Goal: Answer question/provide support: Share knowledge or assist other users

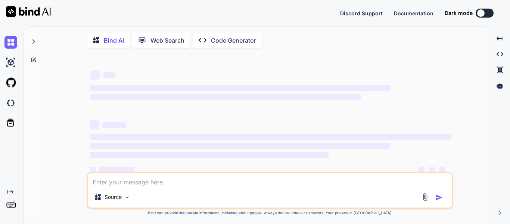
click at [118, 172] on span "‌" at bounding box center [117, 169] width 36 height 6
click at [118, 180] on textarea at bounding box center [270, 179] width 364 height 13
type textarea "x"
paste textarea "def addressId = address['id']"
type textarea "def addressId = address['id']"
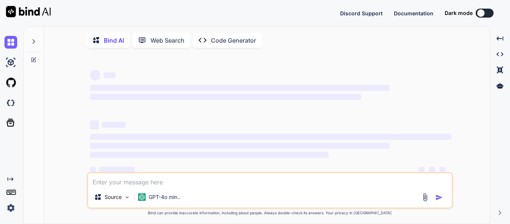
type textarea "x"
type textarea "def addressId = address['id']"
type textarea "x"
type textarea "def addressId = address['id'] h"
type textarea "x"
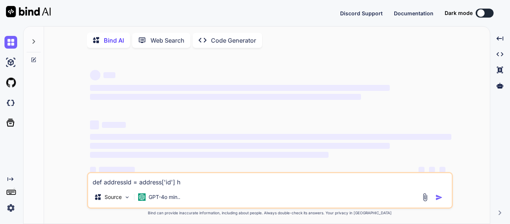
type textarea "def addressId = address['id'] ha"
type textarea "x"
type textarea "def addressId = address['id'] haz"
type textarea "x"
type textarea "def addressId = address['id'] ha"
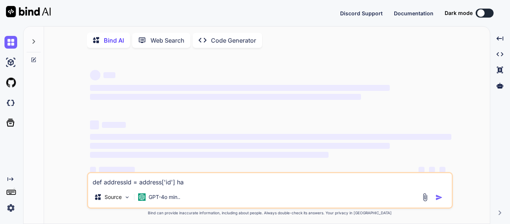
type textarea "x"
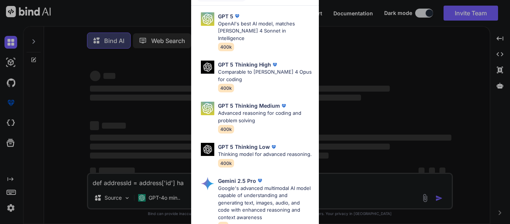
type textarea "def addressId = address['id'] has"
type textarea "x"
type textarea "def addressId = address['id'] hash"
type textarea "x"
type textarea "def addressId = address['id'] hash"
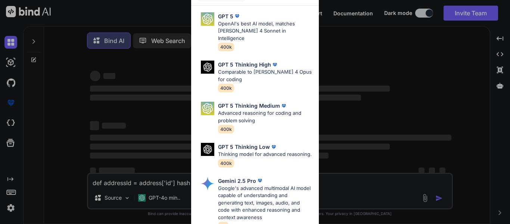
type textarea "x"
type textarea "def addressId = address['id'] hash m"
type textarea "x"
type textarea "def addressId = address['id'] hash ma"
type textarea "x"
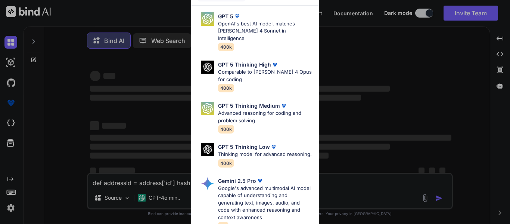
type textarea "def addressId = address['id'] hash map"
type textarea "x"
type textarea "def addressId = address['id'] hash map"
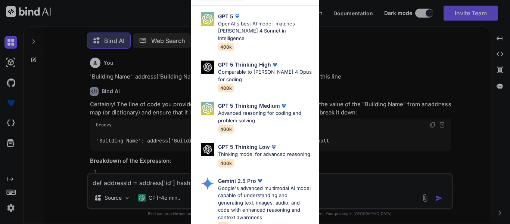
scroll to position [165, 0]
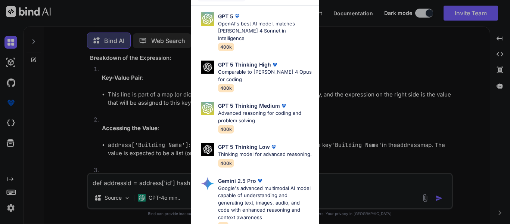
type textarea "x"
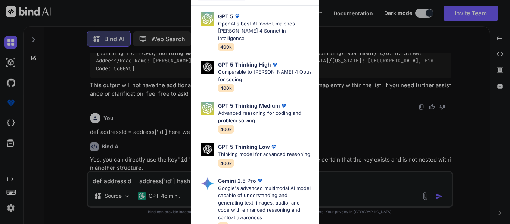
click at [365, 50] on div "Ultra Models GPT 5 OpenAI's best AI model, matches [PERSON_NAME] 4 Sonnet in In…" at bounding box center [255, 112] width 510 height 224
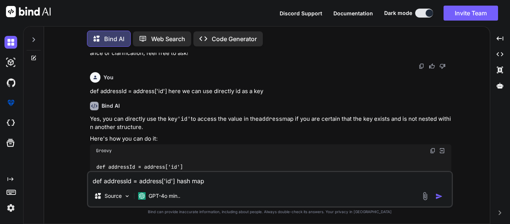
scroll to position [2081, 0]
click at [219, 180] on textarea "def addressId = address['id'] hash map" at bounding box center [270, 178] width 364 height 13
type textarea "def addressId = address['id'] hash map i"
type textarea "x"
type textarea "def addressId = address['id'] hash map is"
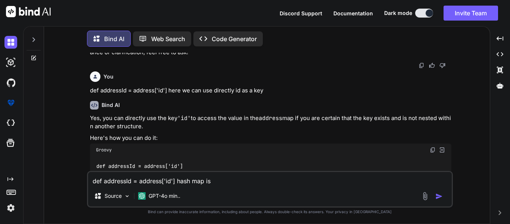
type textarea "x"
type textarea "def addressId = address['id'] hash map is"
type textarea "x"
type textarea "def addressId = address['id'] hash map is t"
type textarea "x"
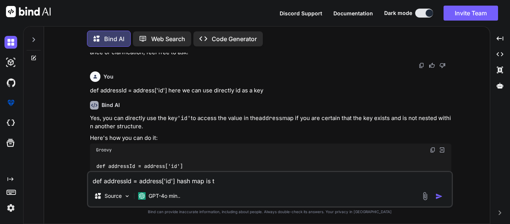
type textarea "def addressId = address['id'] hash map is th"
type textarea "x"
type textarea "def addressId = address['id'] hash map is the"
type textarea "x"
type textarea "def addressId = address['id'] hash map is ther"
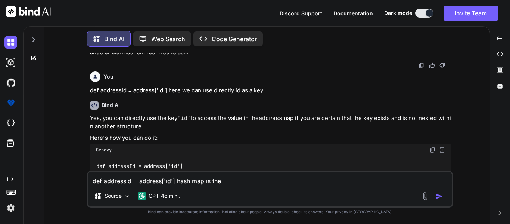
type textarea "x"
type textarea "def addressId = address['id'] hash map is there"
type textarea "x"
type textarea "def addressId = address['id'] hash map is there"
type textarea "x"
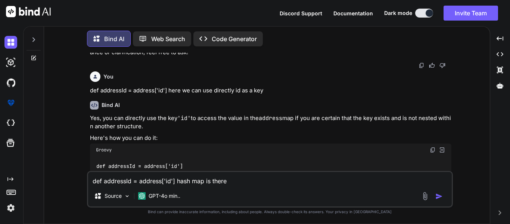
type textarea "def addressId = address['id'] hash map is there t"
type textarea "x"
type textarea "def addressId = address['id'] hash map is there th"
type textarea "x"
type textarea "def addressId = address['id'] hash map is there the"
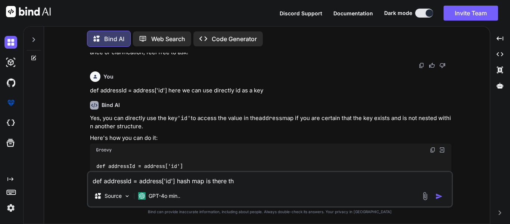
type textarea "x"
type textarea "def addressId = address['id'] hash map is there ther"
type textarea "x"
type textarea "def addressId = address['id'] hash map is there there"
type textarea "x"
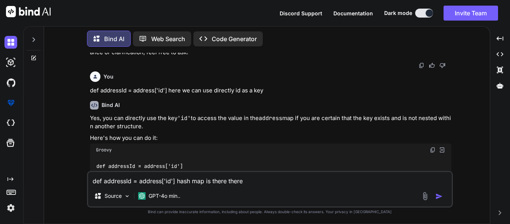
type textarea "def addressId = address['id'] hash map is there there"
type textarea "x"
type textarea "def addressId = address['id'] hash map is there there i"
type textarea "x"
type textarea "def addressId = address['id'] hash map is there there is"
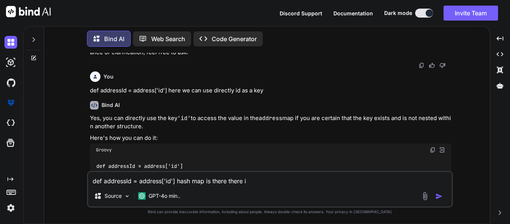
type textarea "x"
type textarea "def addressId = address['id'] hash map is there there is"
type textarea "x"
type textarea "def addressId = address['id'] hash map is there there is n"
type textarea "x"
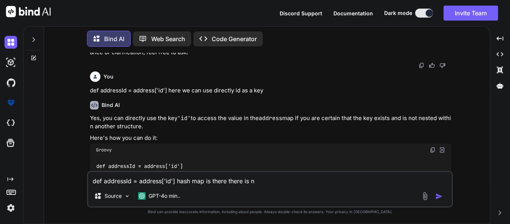
type textarea "def addressId = address['id'] hash map is there there is no"
type textarea "x"
type textarea "def addressId = address['id'] hash map is there there is no"
type textarea "x"
type textarea "def addressId = address['id'] hash map is there there is no k"
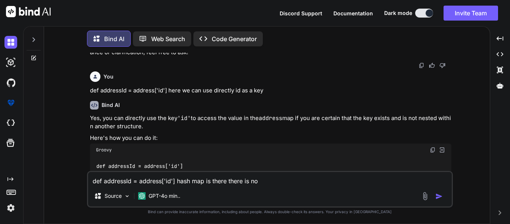
type textarea "x"
type textarea "def addressId = address['id'] hash map is there there is no ke"
type textarea "x"
type textarea "def addressId = address['id'] hash map is there there is no key"
type textarea "x"
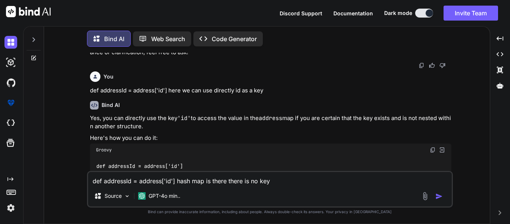
type textarea "def addressId = address['id'] hash map is there there is no key"
type textarea "x"
type textarea "def addressId = address['id'] hash map is there there is no key i"
type textarea "x"
type textarea "def addressId = address['id'] hash map is there there is no key in"
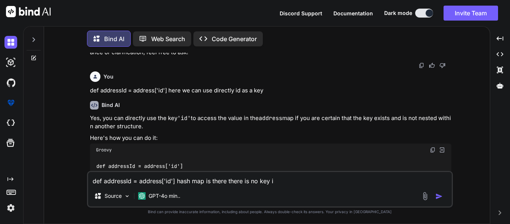
type textarea "x"
type textarea "def addressId = address['id'] hash map is there there is no key in"
type textarea "x"
type textarea "def addressId = address['id'] hash map is there there is no key in t"
type textarea "x"
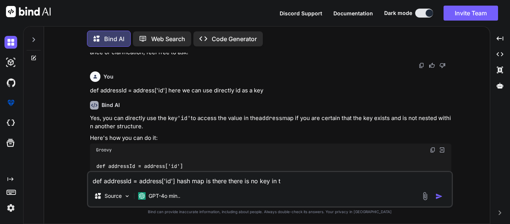
type textarea "def addressId = address['id'] hash map is there there is no key in th"
type textarea "x"
type textarea "def addressId = address['id'] hash map is there there is no key in the"
type textarea "x"
type textarea "def addressId = address['id'] hash map is there there is no key in the"
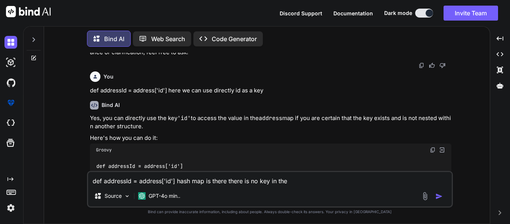
type textarea "x"
type textarea "def addressId = address['id'] hash map is there there is no key in the l"
type textarea "x"
type textarea "def addressId = address['id'] hash map is there there is no key in the li"
type textarea "x"
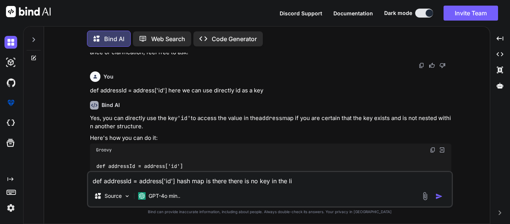
type textarea "def addressId = address['id'] hash map is there there is no key in the lik"
type textarea "x"
type textarea "def addressId = address['id'] hash map is there there is no key in the like"
type textarea "x"
type textarea "def addressId = address['id'] hash map is there there is no key in the like"
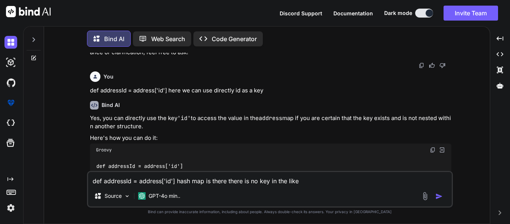
type textarea "x"
type textarea "def addressId = address['id'] hash map is there there is no key in the like i"
type textarea "x"
type textarea "def addressId = address['id'] hash map is there there is no key in the like id"
type textarea "x"
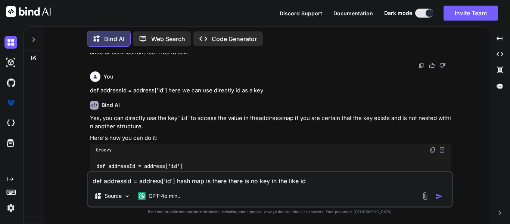
type textarea "def addressId = address['id'] hash map is there there is no key in the like id"
type textarea "x"
type textarea "def addressId = address['id'] hash map is there there is no key in the like id i"
type textarea "x"
type textarea "def addressId = address['id'] hash map is there there is no key in the like id …"
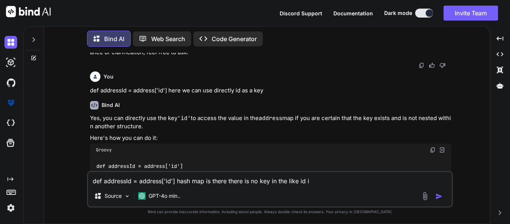
type textarea "x"
type textarea "def addressId = address['id'] hash map is there there is no key in the like id …"
type textarea "x"
type textarea "def addressId = address['id'] hash map is there there is no key in the like id …"
type textarea "x"
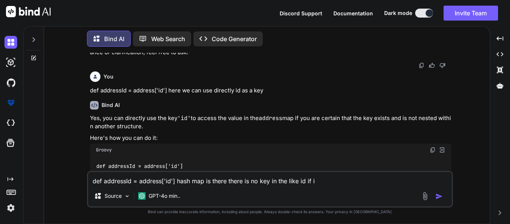
type textarea "def addressId = address['id'] hash map is there there is no key in the like id …"
type textarea "x"
type textarea "def addressId = address['id'] hash map is there there is no key in the like id …"
type textarea "x"
type textarea "def addressId = address['id'] hash map is there there is no key in the like id …"
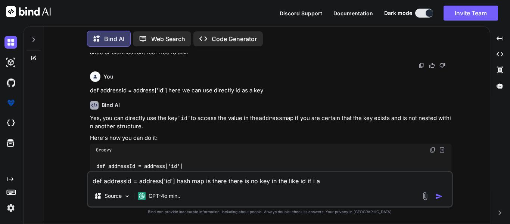
type textarea "x"
type textarea "def addressId = address['id'] hash map is there there is no key in the like id …"
type textarea "x"
type textarea "def addressId = address['id'] hash map is there there is no key in the like id …"
type textarea "x"
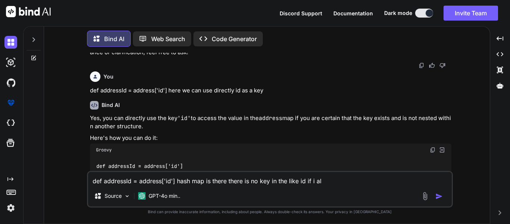
type textarea "def addressId = address['id'] hash map is there there is no key in the like id …"
type textarea "x"
type textarea "def addressId = address['id'] hash map is there there is no key in the like id …"
type textarea "x"
type textarea "def addressId = address['id'] hash map is there there is no key in the like id …"
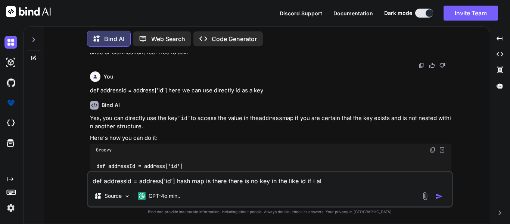
type textarea "x"
type textarea "def addressId = address['id'] hash map is there there is no key in the like id …"
type textarea "x"
type textarea "def addressId = address['id'] hash map is there there is no key in the like id …"
type textarea "x"
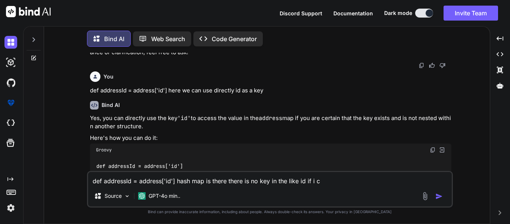
type textarea "def addressId = address['id'] hash map is there there is no key in the like id …"
type textarea "x"
type textarea "def addressId = address['id'] hash map is there there is no key in the like id …"
type textarea "x"
type textarea "def addressId = address['id'] hash map is there there is no key in the like id …"
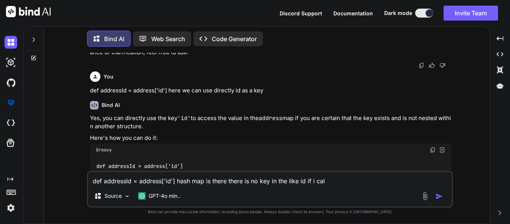
type textarea "x"
type textarea "def addressId = address['id'] hash map is there there is no key in the like id …"
type textarea "x"
type textarea "def addressId = address['id'] hash map is there there is no key in the like id …"
type textarea "x"
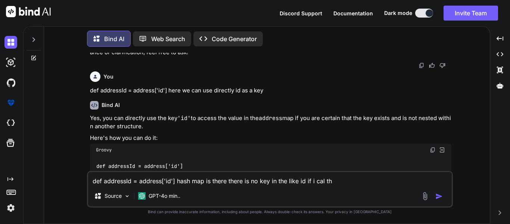
type textarea "def addressId = address['id'] hash map is there there is no key in the like id …"
type textarea "x"
type textarea "def addressId = address['id'] hash map is there there is no key in the like id …"
type textarea "x"
type textarea "def addressId = address['id'] hash map is there there is no key in the like id …"
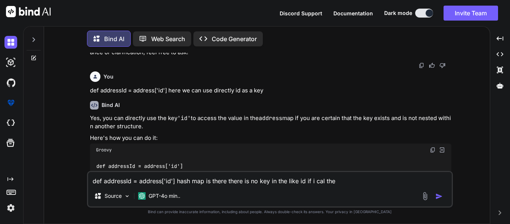
type textarea "x"
type textarea "def addressId = address['id'] hash map is there there is no key in the like id …"
type textarea "x"
type textarea "def addressId = address['id'] hash map is there there is no key in the like id …"
type textarea "x"
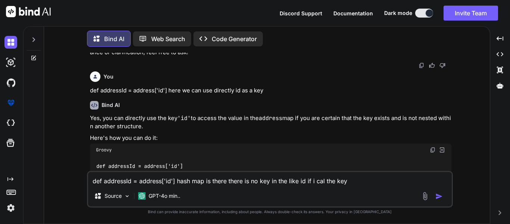
type textarea "def addressId = address['id'] hash map is there there is no key in the like id …"
type textarea "x"
type textarea "def addressId = address['id'] hash map is there there is no key in the like id …"
type textarea "x"
type textarea "def addressId = address['id'] hash map is there there is no key in the like id …"
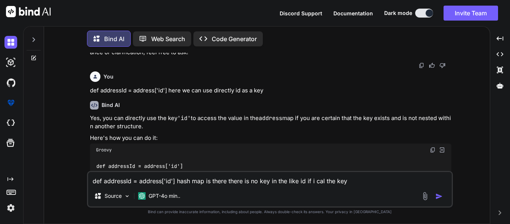
type textarea "x"
type textarea "def addressId = address['id'] hash map is there there is no key in the like id …"
type textarea "x"
type textarea "def addressId = address['id'] hash map is there there is no key in the like id …"
type textarea "x"
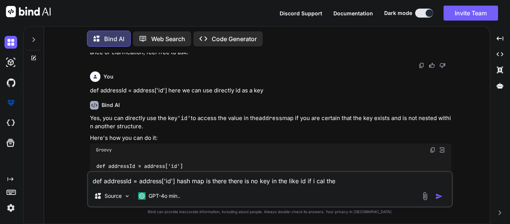
type textarea "def addressId = address['id'] hash map is there there is no key in the like id …"
type textarea "x"
type textarea "def addressId = address['id'] hash map is there there is no key in the like id …"
type textarea "x"
type textarea "def addressId = address['id'] hash map is there there is no key in the like id …"
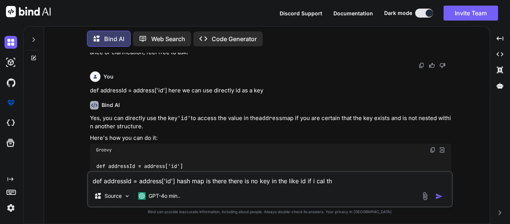
type textarea "x"
type textarea "def addressId = address['id'] hash map is there there is no key in the like id …"
type textarea "x"
type textarea "def addressId = address['id'] hash map is there there is no key in the like id …"
type textarea "x"
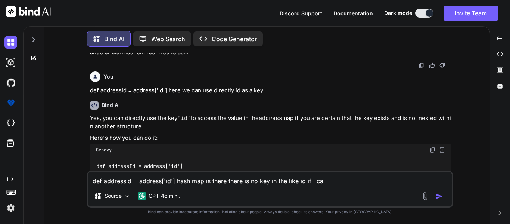
type textarea "def addressId = address['id'] hash map is there there is no key in the like id …"
type textarea "x"
type textarea "def addressId = address['id'] hash map is there there is no key in the like id …"
type textarea "x"
type textarea "def addressId = address['id'] hash map is there there is no key in the like id …"
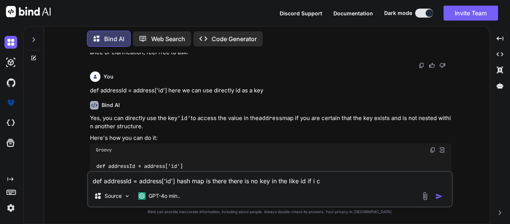
type textarea "x"
type textarea "def addressId = address['id'] hash map is there there is no key in the like id …"
type textarea "x"
type textarea "def addressId = address['id'] hash map is there there is no key in the like id …"
type textarea "x"
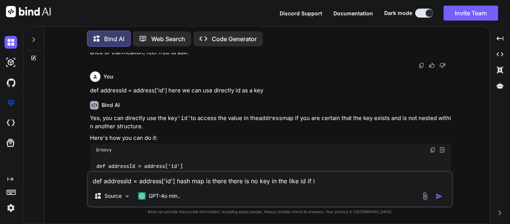
type textarea "def addressId = address['id'] hash map is there there is no key in the like id …"
type textarea "x"
type textarea "def addressId = address['id'] hash map is there there is no key in the like id …"
type textarea "x"
type textarea "def addressId = address['id'] hash map is there there is no key in the like id …"
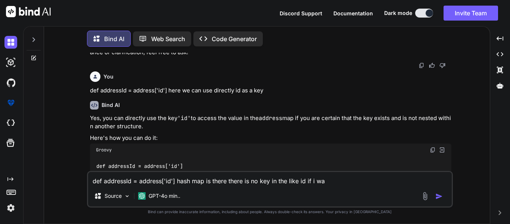
type textarea "x"
type textarea "def addressId = address['id'] hash map is there there is no key in the like id …"
type textarea "x"
type textarea "def addressId = address['id'] hash map is there there is no key in the like id …"
type textarea "x"
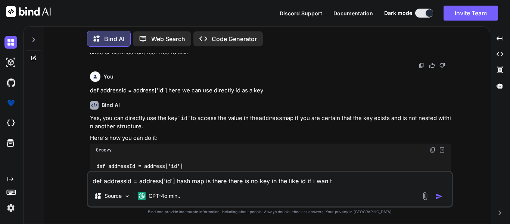
type textarea "def addressId = address['id'] hash map is there there is no key in the like id …"
type textarea "x"
type textarea "def addressId = address['id'] hash map is there there is no key in the like id …"
type textarea "x"
type textarea "def addressId = address['id'] hash map is there there is no key in the like id …"
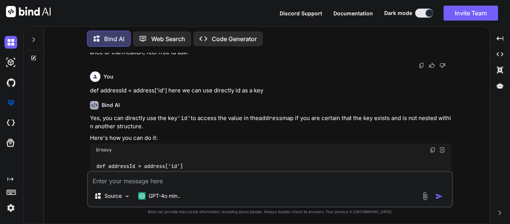
paste textarea "def documentDetailsList = executePricingFetch(quoteId).documentDetails; def org…"
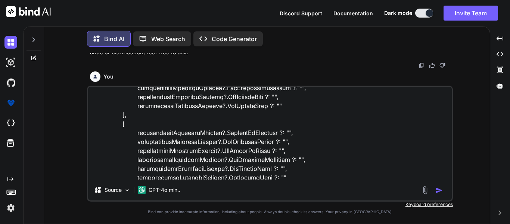
scroll to position [147, 0]
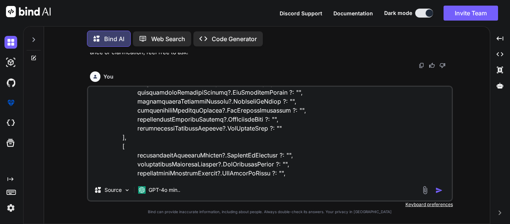
drag, startPoint x: 127, startPoint y: 160, endPoint x: 110, endPoint y: 147, distance: 21.1
click at [110, 147] on textarea at bounding box center [270, 133] width 364 height 93
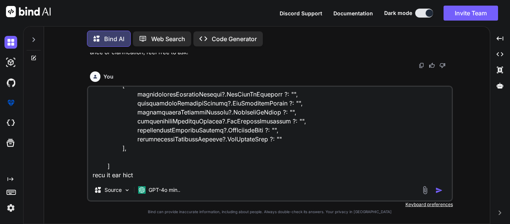
scroll to position [136, 0]
click at [149, 178] on textarea at bounding box center [270, 133] width 364 height 93
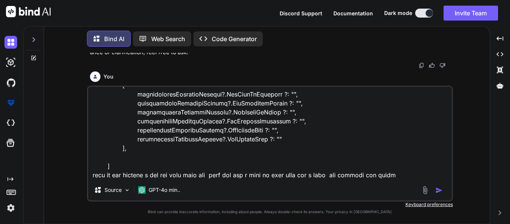
paste textarea "{ "NLD_PLANNING_WorkItem_ID": "", "Authorized Person Document Issuing Date": ""…"
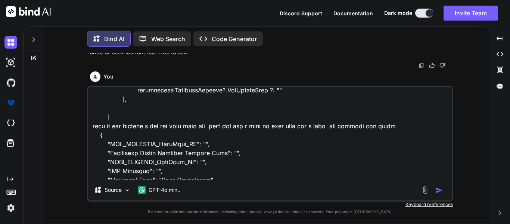
scroll to position [171, 0]
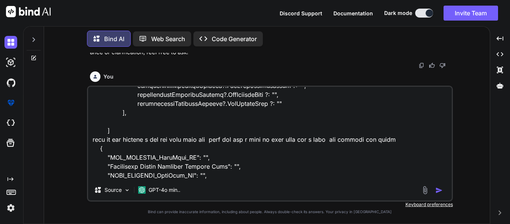
drag, startPoint x: 111, startPoint y: 174, endPoint x: 103, endPoint y: 155, distance: 20.6
click at [103, 155] on textarea at bounding box center [270, 133] width 364 height 93
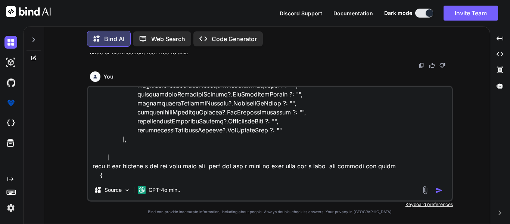
scroll to position [145, 0]
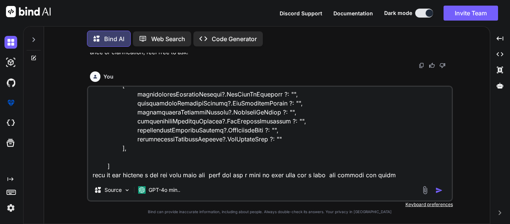
paste textarea "[[NLD_PLANNING_WorkItem_ID:, Authorized Person Document Issuing Date:, MPLS_PLA…"
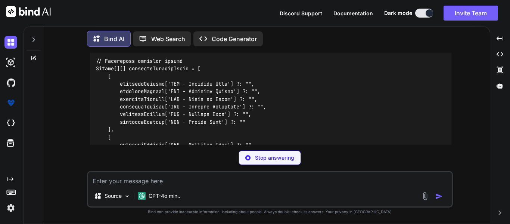
scroll to position [4027, 0]
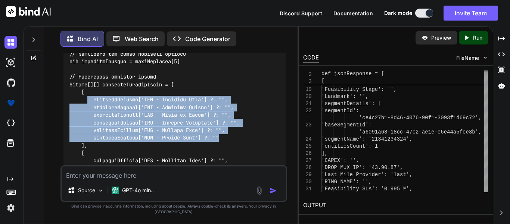
drag, startPoint x: 227, startPoint y: 119, endPoint x: 88, endPoint y: 83, distance: 142.8
copy code "documentDetails['PRC - Document Type'] ?: "", documentDetails['PRC - Document N…"
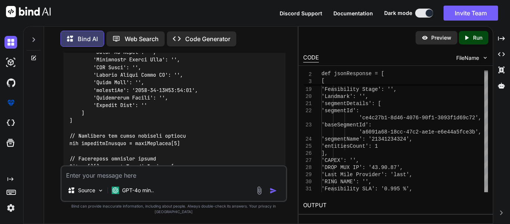
scroll to position [3990, 0]
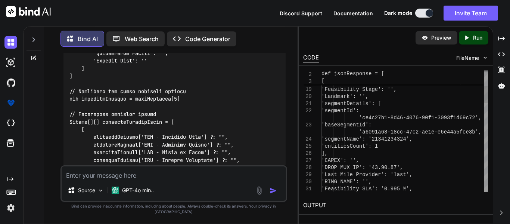
click at [209, 177] on textarea at bounding box center [174, 172] width 224 height 13
paste textarea "organizationDocumentDetails"
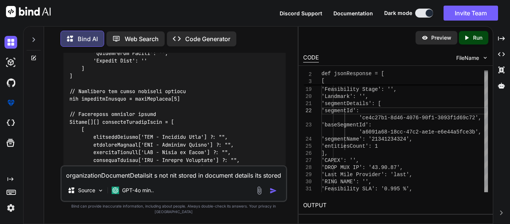
paste textarea "organizationDocumentDetails"
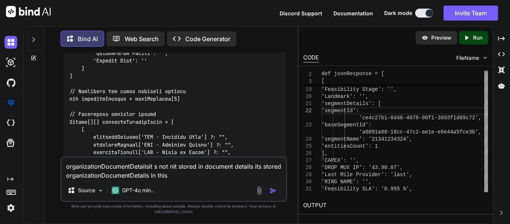
copy code "documentDetails"
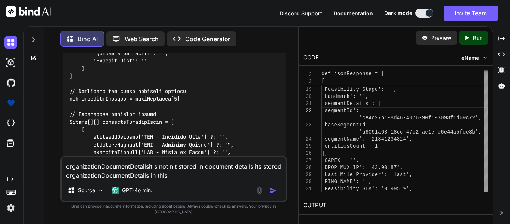
click at [178, 178] on textarea "organizationDocumentDetailsit s not nit stored in document details its stored o…" at bounding box center [174, 168] width 224 height 22
paste textarea "documentDetails"
click at [115, 179] on textarea "organizationDocumentDetailsit s not nit stored in document details its stored o…" at bounding box center [174, 168] width 224 height 22
click at [227, 180] on textarea "organizationDocumentDetailsit s not nit stored in document details its stored o…" at bounding box center [174, 168] width 224 height 22
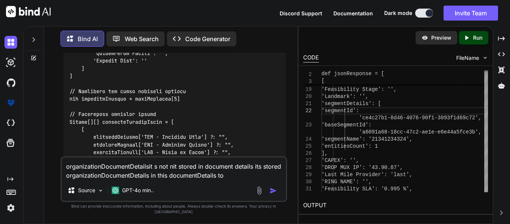
paste textarea "organizationDocumentDetails"
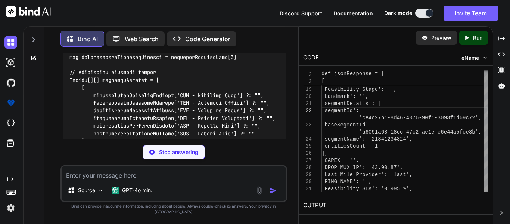
scroll to position [4756, 0]
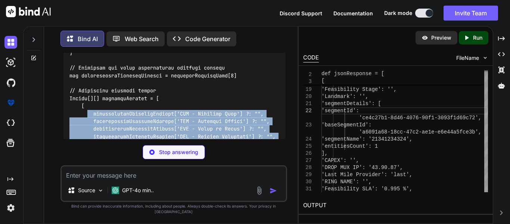
drag, startPoint x: 261, startPoint y: 136, endPoint x: 88, endPoint y: 96, distance: 177.9
click at [88, 96] on div at bounding box center [174, 90] width 222 height 339
copy code "organizationDocumentDetails['PRC - Document Type'] ?: "", organizationDocumentD…"
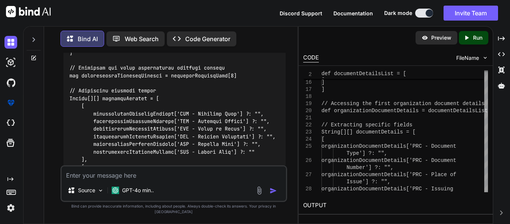
click at [183, 74] on div at bounding box center [174, 90] width 222 height 339
click at [152, 180] on textarea at bounding box center [174, 172] width 224 height 13
paste textarea "organizationDocumentDetails['PRC - Document Type'] ?: "", organizationDocumentD…"
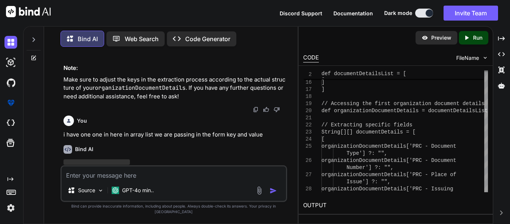
scroll to position [5157, 0]
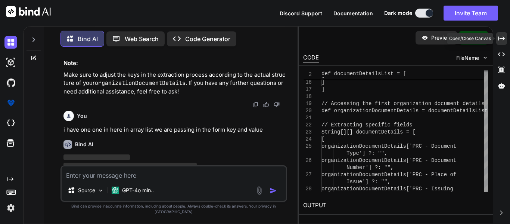
click at [498, 37] on icon at bounding box center [501, 38] width 7 height 4
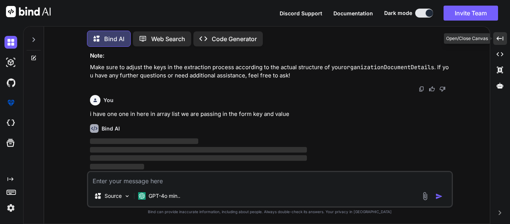
scroll to position [4554, 0]
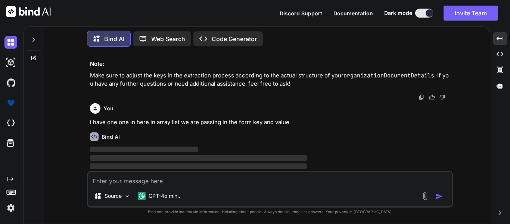
click at [352, 154] on p "‌" at bounding box center [270, 158] width 361 height 9
